Goal: Book appointment/travel/reservation

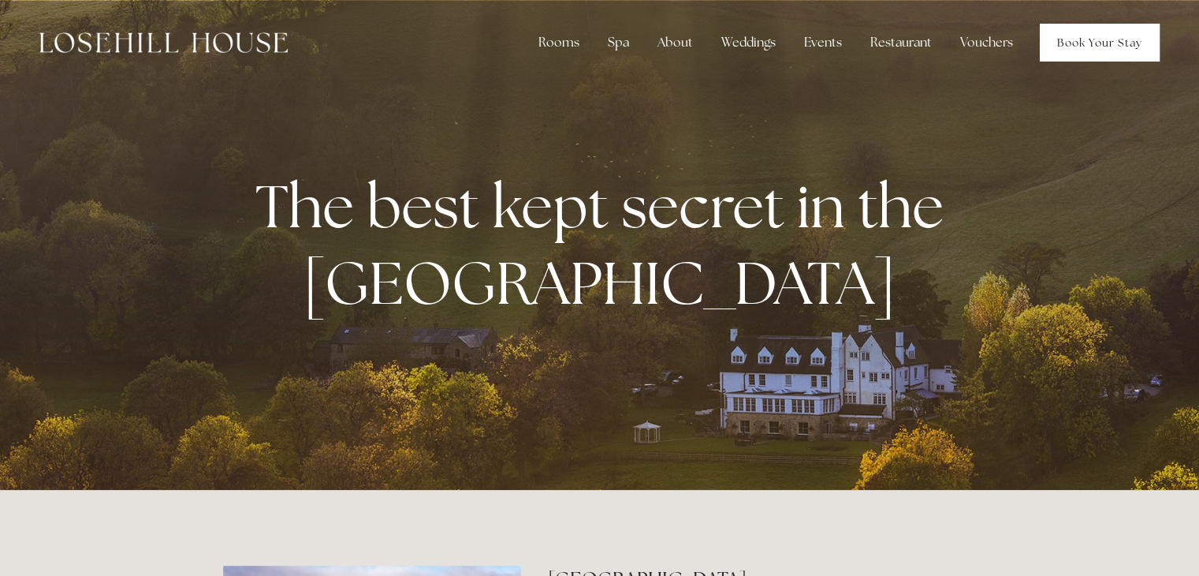
click at [1099, 34] on link "Book Your Stay" at bounding box center [1100, 43] width 120 height 38
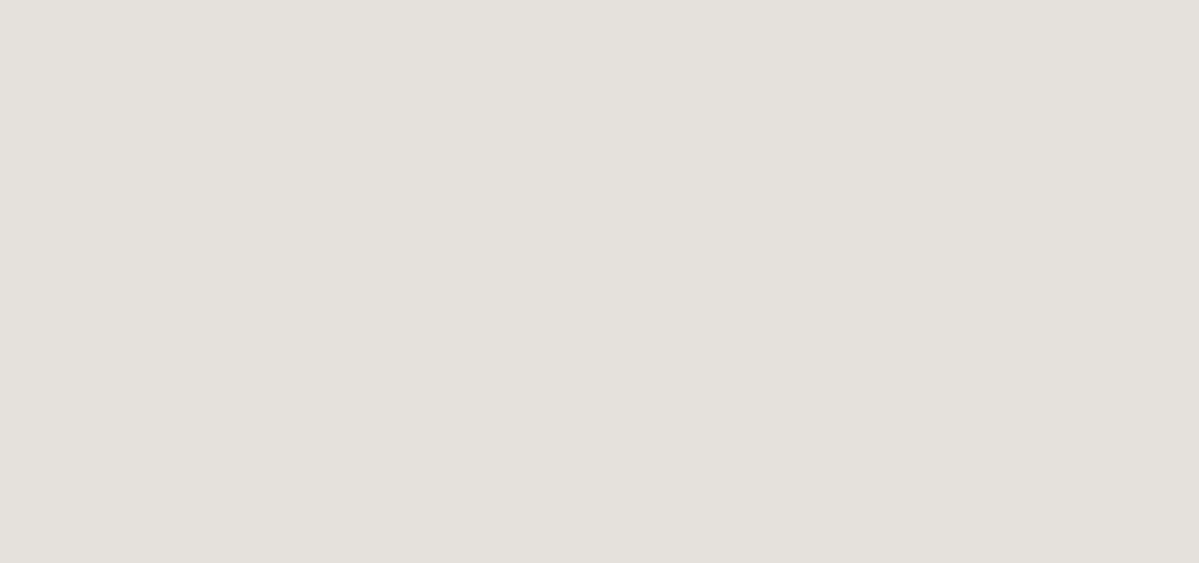
scroll to position [1025, 0]
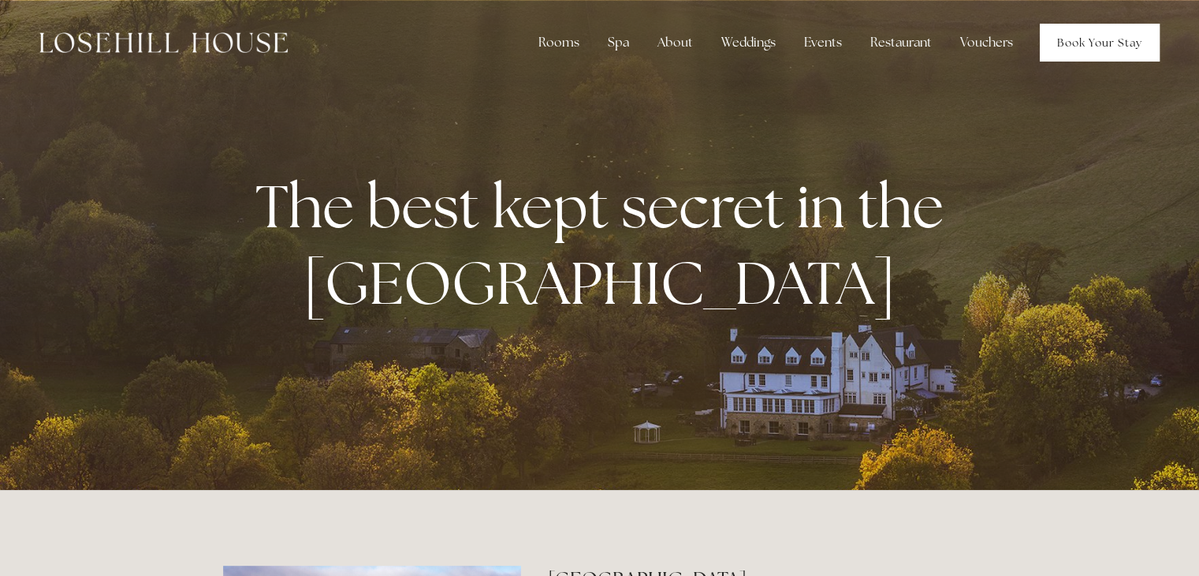
click at [1099, 39] on link "Book Your Stay" at bounding box center [1100, 43] width 120 height 38
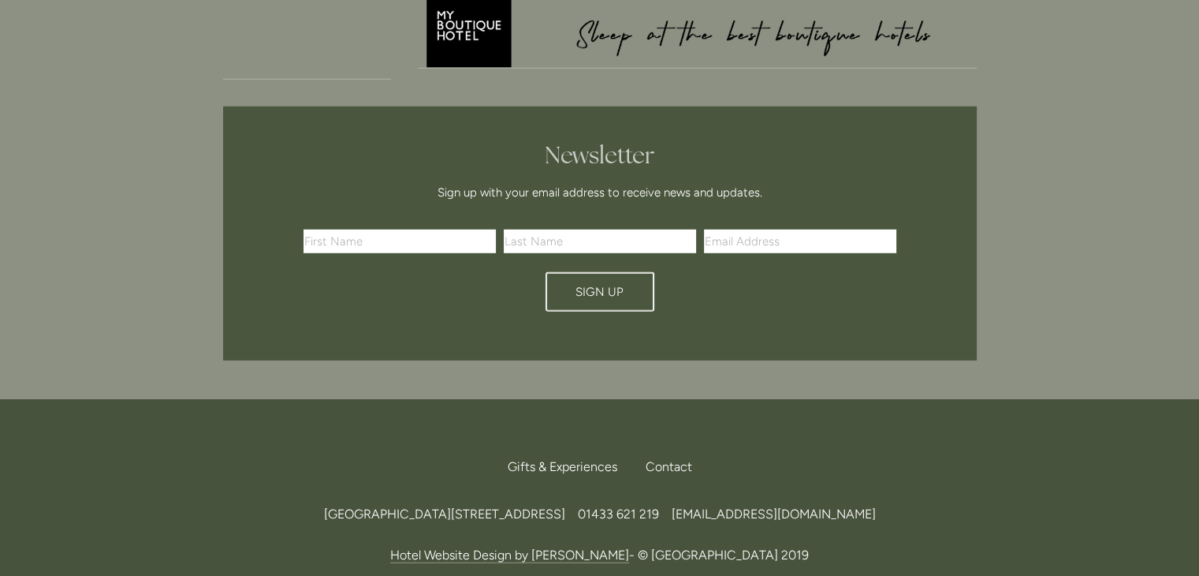
scroll to position [4712, 0]
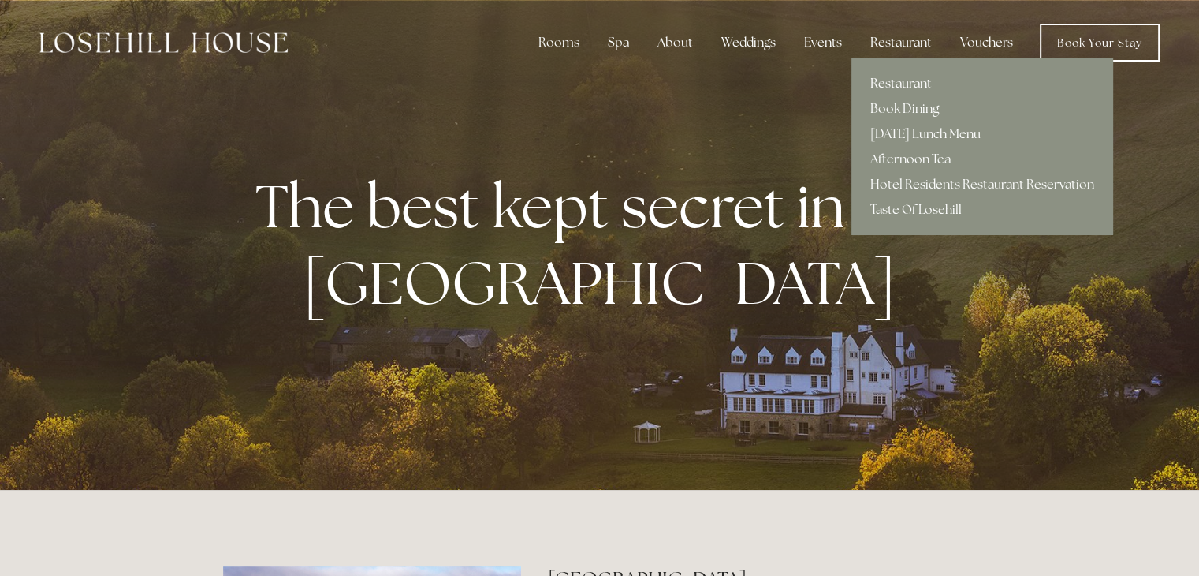
click at [897, 81] on link "Restaurant" at bounding box center [983, 83] width 262 height 25
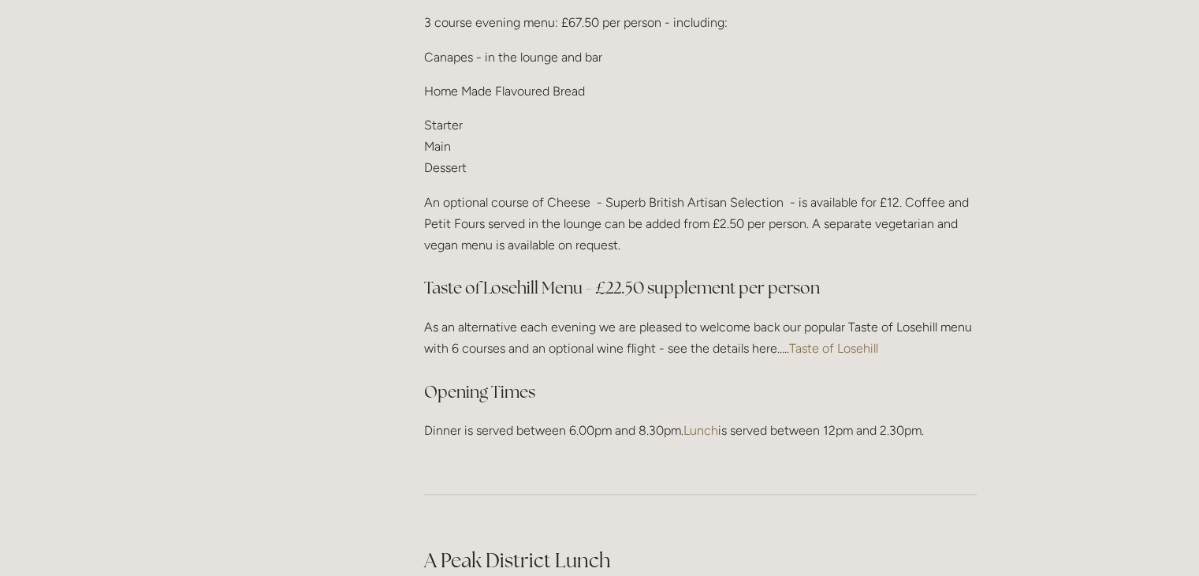
scroll to position [2129, 0]
